Goal: Navigation & Orientation: Find specific page/section

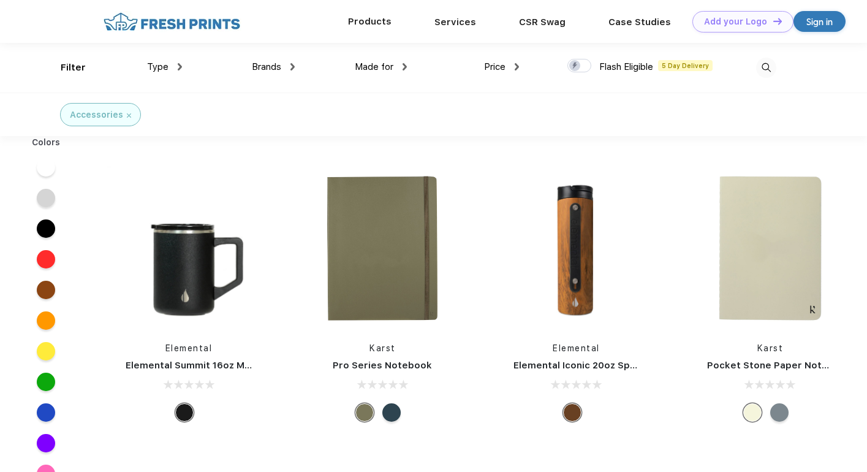
scroll to position [1, 0]
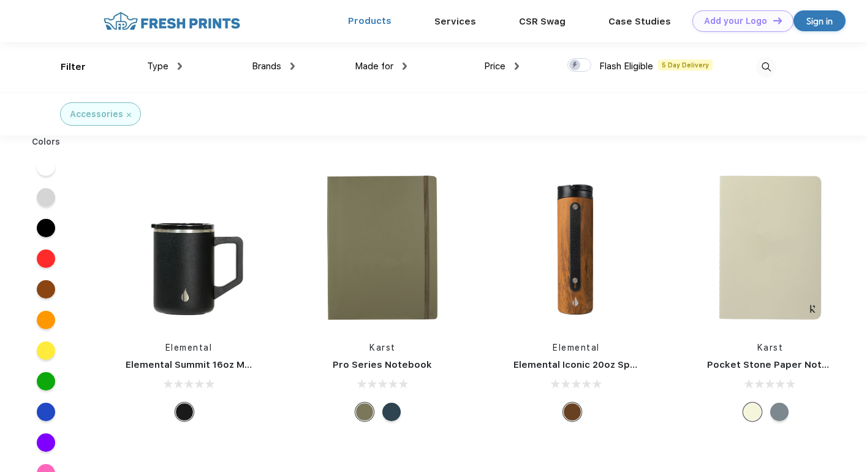
click at [380, 19] on link "Products" at bounding box center [369, 20] width 43 height 11
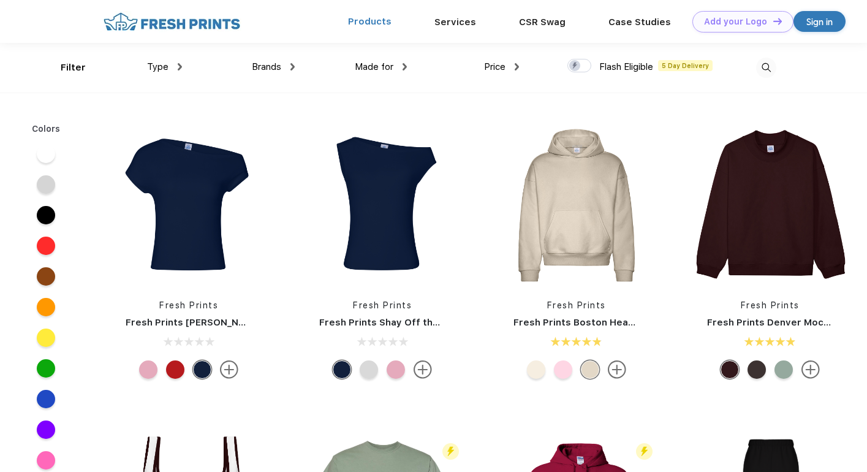
scroll to position [1, 0]
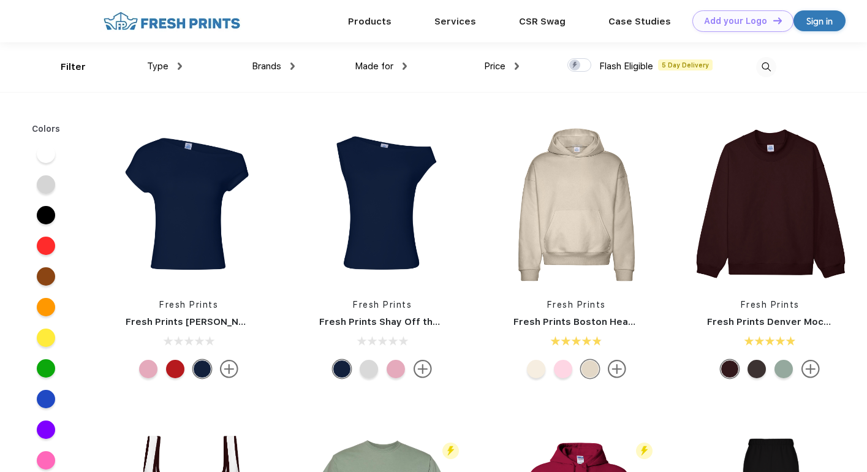
click at [161, 66] on span "Type" at bounding box center [157, 66] width 21 height 11
click at [178, 66] on img at bounding box center [180, 65] width 4 height 7
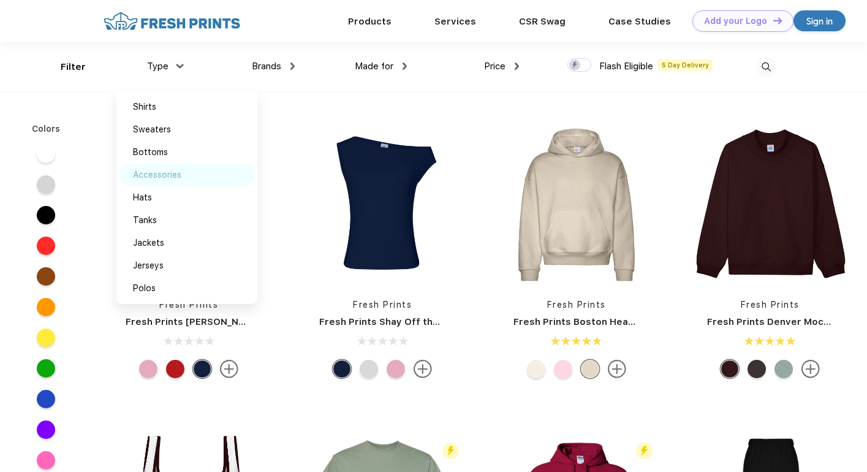
click at [160, 175] on div "Accessories" at bounding box center [157, 174] width 48 height 13
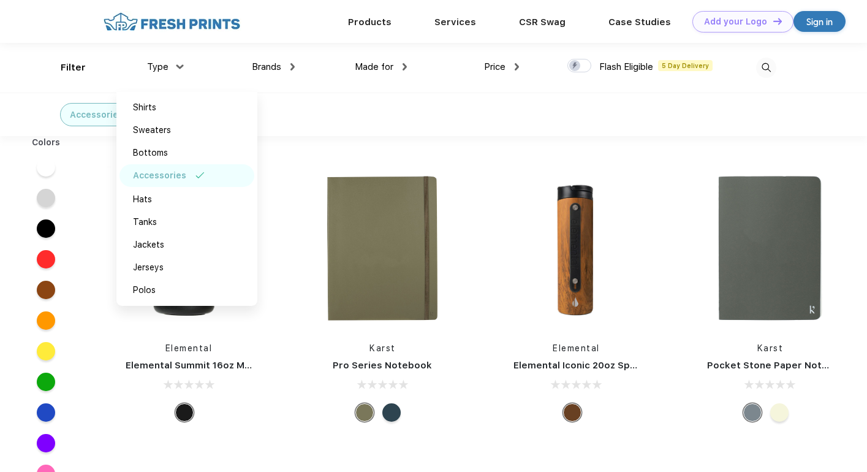
click at [405, 66] on img at bounding box center [404, 66] width 4 height 7
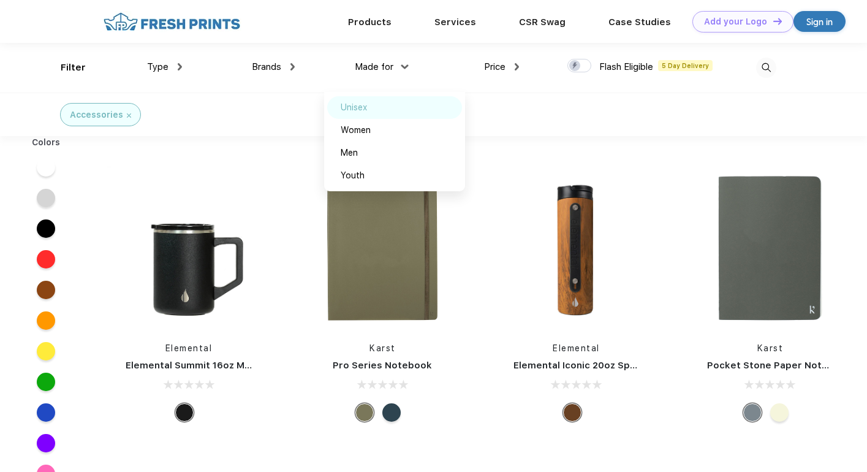
click at [389, 107] on div "Unisex" at bounding box center [394, 107] width 135 height 23
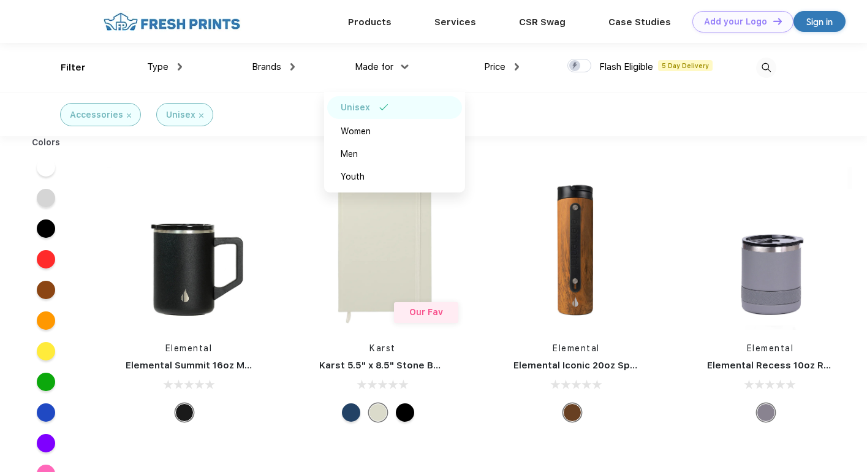
click at [74, 69] on div "Type Shirts Sweaters Bottoms Accessories Hats Tanks Jackets Jerseys Polos" at bounding box center [126, 68] width 112 height 50
click at [73, 67] on div "Type Shirts Sweaters Bottoms Accessories Hats Tanks Jackets Jerseys Polos" at bounding box center [126, 68] width 112 height 50
click at [124, 116] on div "Accessories" at bounding box center [100, 114] width 61 height 13
click at [127, 115] on img at bounding box center [129, 115] width 4 height 4
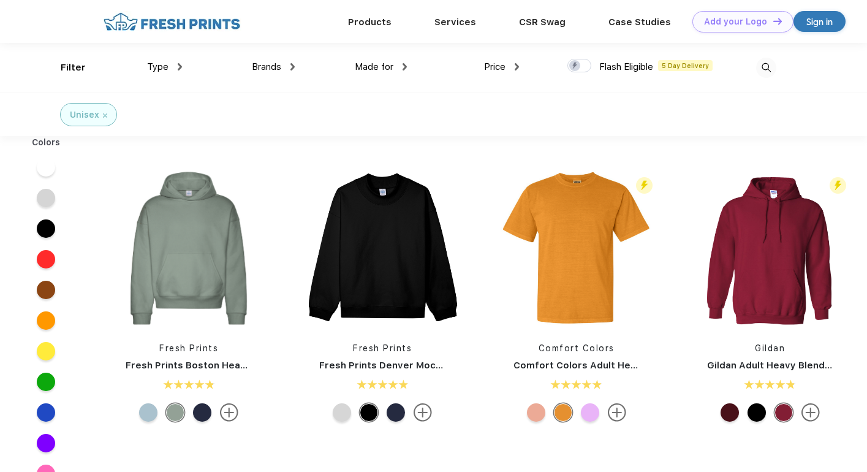
click at [107, 115] on div "Unisex" at bounding box center [88, 114] width 57 height 23
click at [104, 115] on img at bounding box center [105, 115] width 4 height 4
